Goal: Check status: Check status

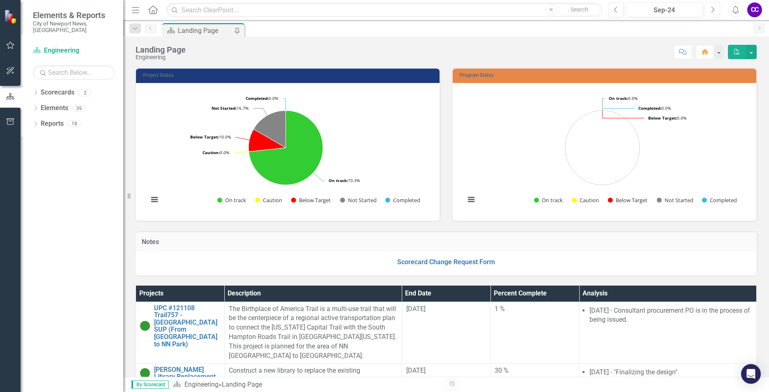
click at [708, 14] on button "Next" at bounding box center [712, 9] width 15 height 15
click at [708, 13] on button "Next" at bounding box center [712, 9] width 15 height 15
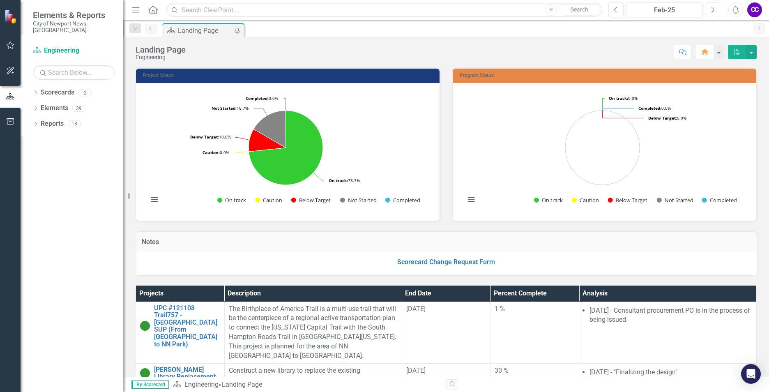
click at [708, 13] on button "Next" at bounding box center [712, 9] width 15 height 15
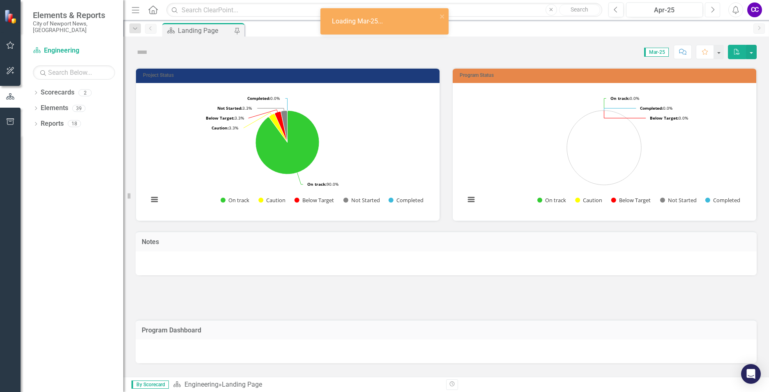
click at [708, 13] on button "Next" at bounding box center [712, 9] width 15 height 15
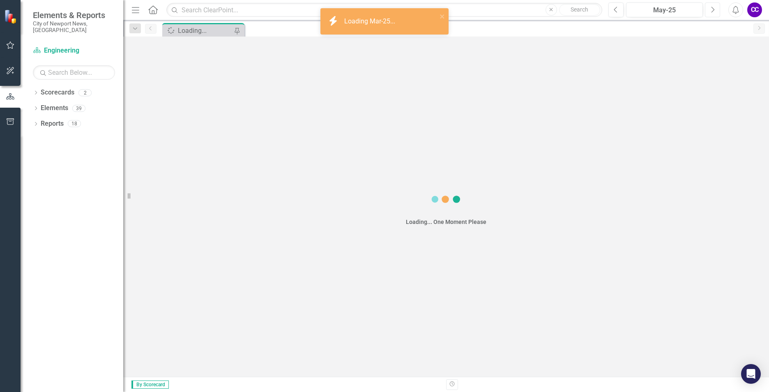
click at [707, 13] on button "Next" at bounding box center [712, 9] width 15 height 15
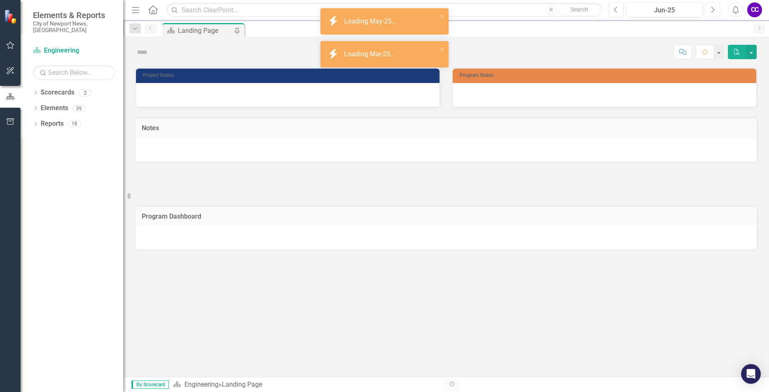
click at [707, 13] on button "Next" at bounding box center [712, 9] width 15 height 15
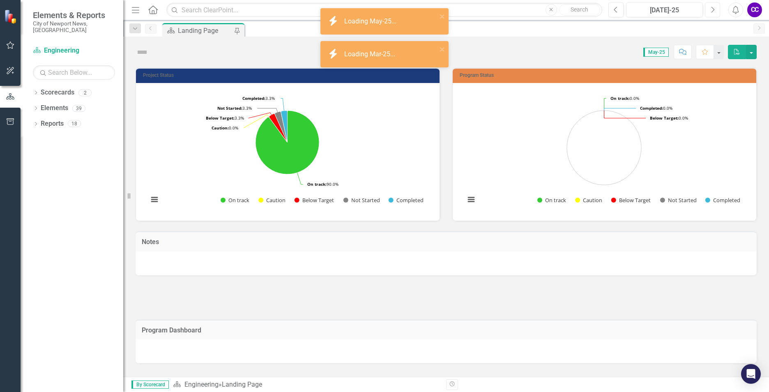
click at [707, 13] on button "Next" at bounding box center [712, 9] width 15 height 15
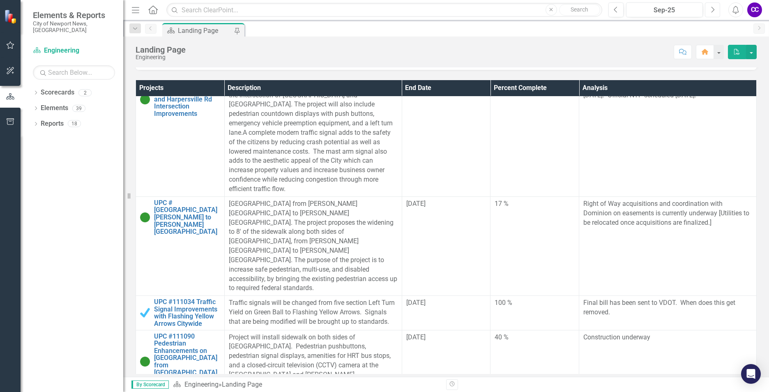
scroll to position [1097, 0]
